Goal: Information Seeking & Learning: Check status

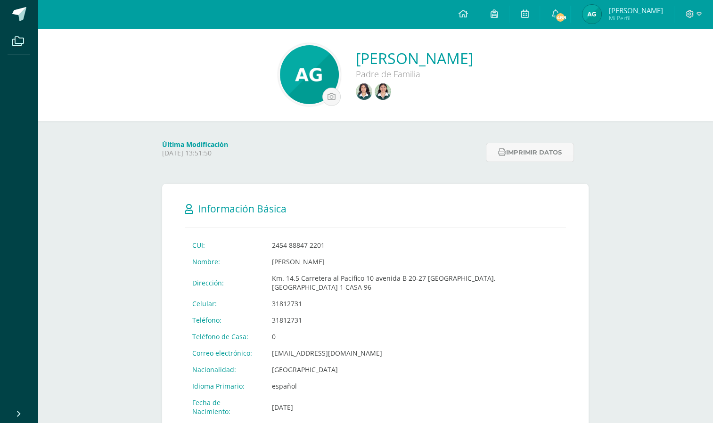
click at [375, 91] on img at bounding box center [383, 91] width 16 height 16
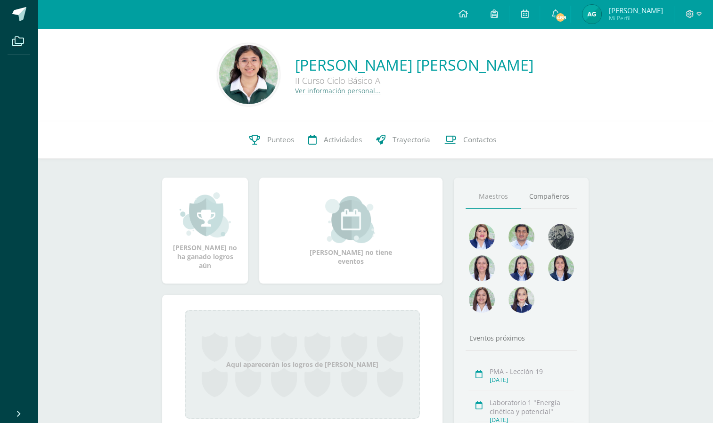
click at [283, 142] on span "Punteos" at bounding box center [280, 140] width 27 height 10
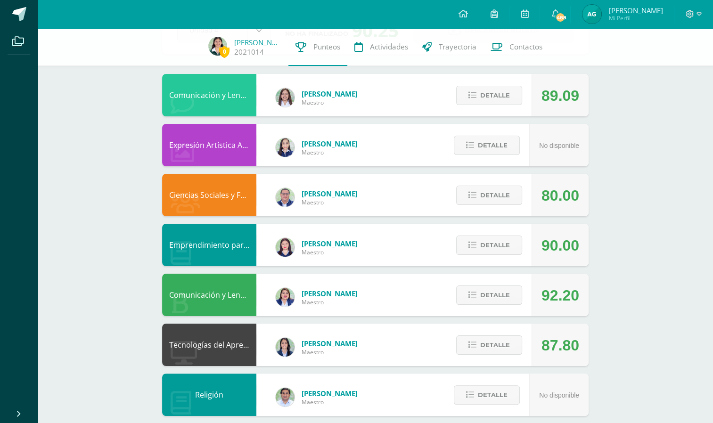
scroll to position [78, 0]
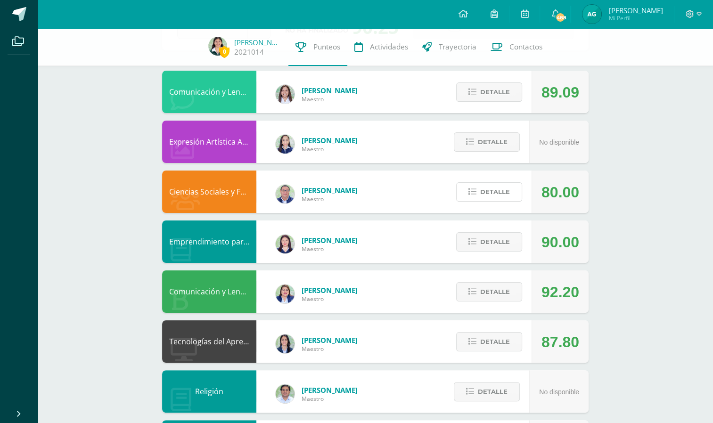
click at [490, 198] on span "Detalle" at bounding box center [495, 191] width 30 height 17
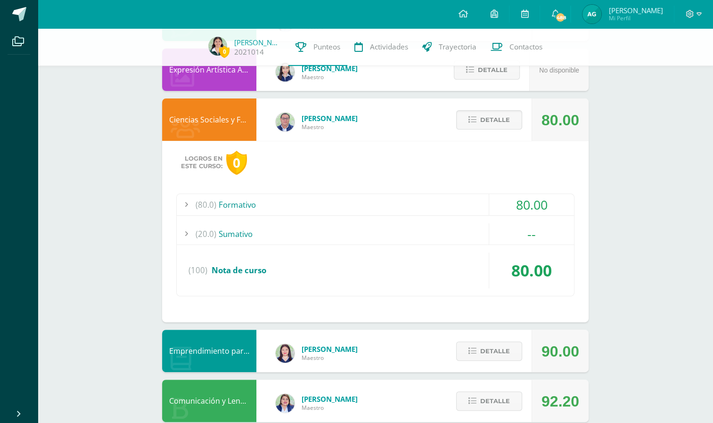
scroll to position [151, 0]
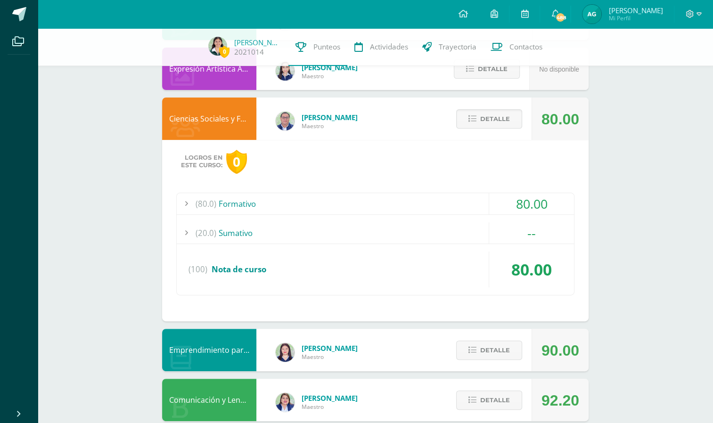
click at [438, 201] on div "(80.0) Formativo" at bounding box center [375, 203] width 397 height 21
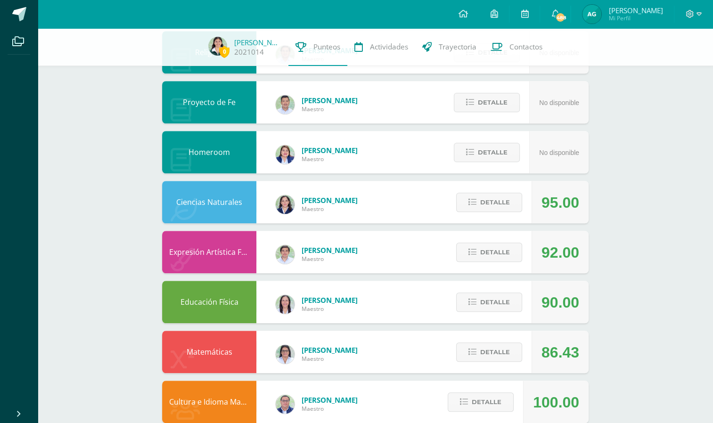
scroll to position [846, 0]
